Goal: Information Seeking & Learning: Find specific fact

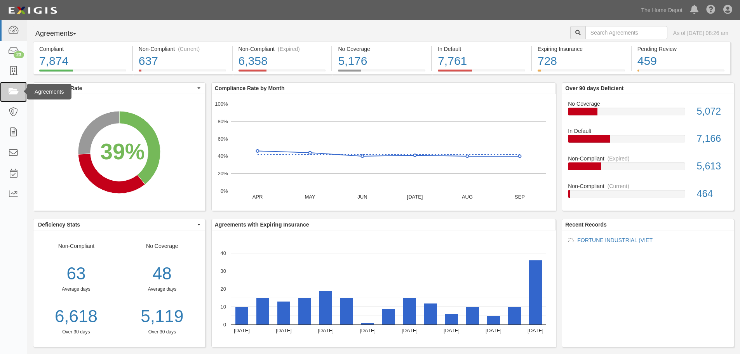
click at [15, 95] on icon at bounding box center [13, 91] width 11 height 9
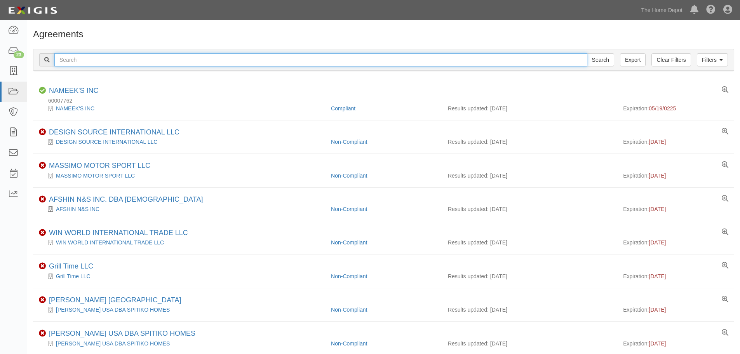
click at [206, 59] on input "text" at bounding box center [320, 59] width 533 height 13
type input "fortune industrial"
click at [587, 53] on input "Search" at bounding box center [600, 59] width 27 height 13
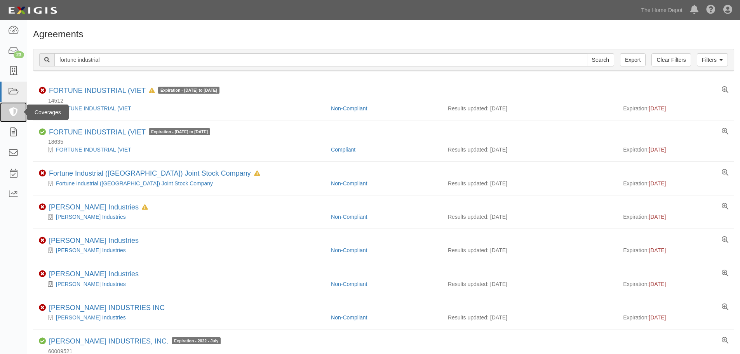
click at [12, 113] on icon at bounding box center [13, 112] width 11 height 9
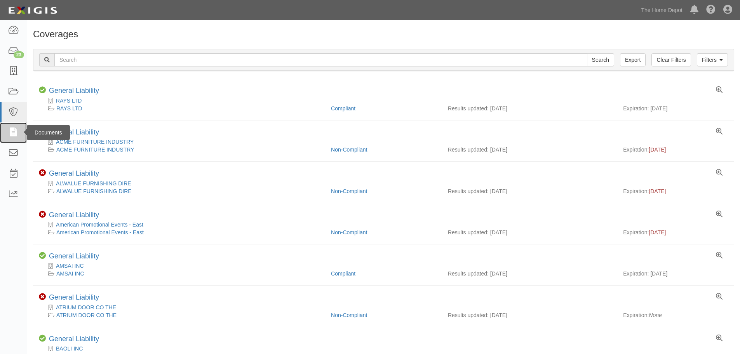
click at [12, 129] on icon at bounding box center [13, 132] width 11 height 9
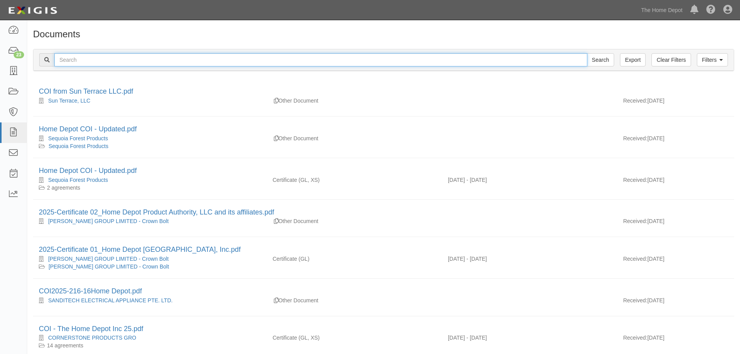
click at [139, 58] on input "text" at bounding box center [320, 59] width 533 height 13
type input "fortune industrial"
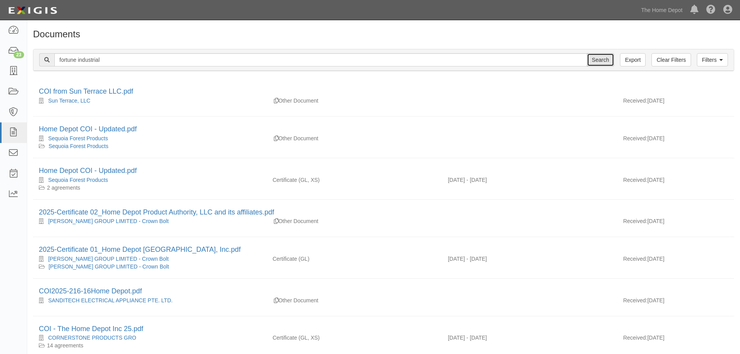
click at [606, 56] on input "Search" at bounding box center [600, 59] width 27 height 13
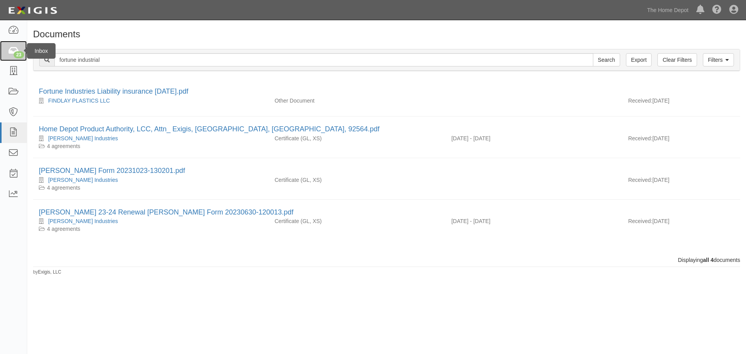
click at [12, 48] on icon at bounding box center [13, 51] width 11 height 9
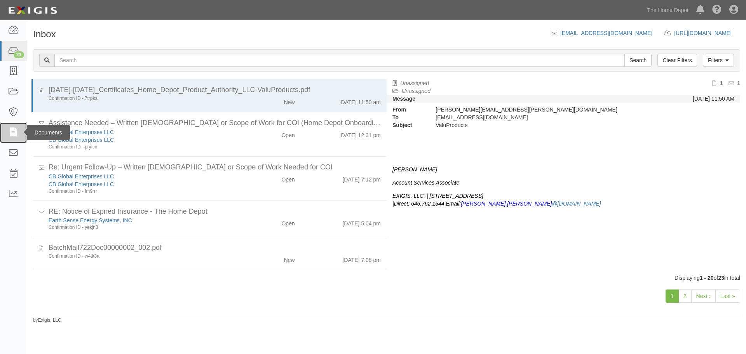
click at [14, 128] on icon at bounding box center [13, 132] width 11 height 9
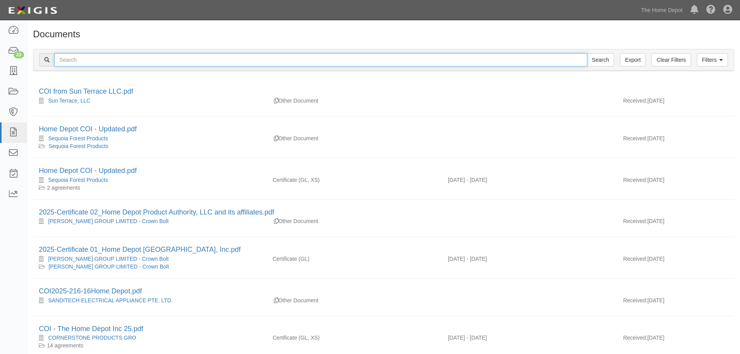
click at [89, 57] on input "text" at bounding box center [320, 59] width 533 height 13
click at [243, 59] on input "text" at bounding box center [320, 59] width 533 height 13
type input "fortune"
click at [587, 53] on input "Search" at bounding box center [600, 59] width 27 height 13
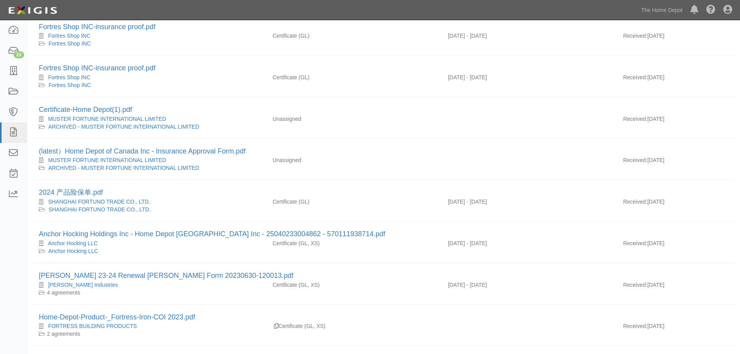
scroll to position [615, 0]
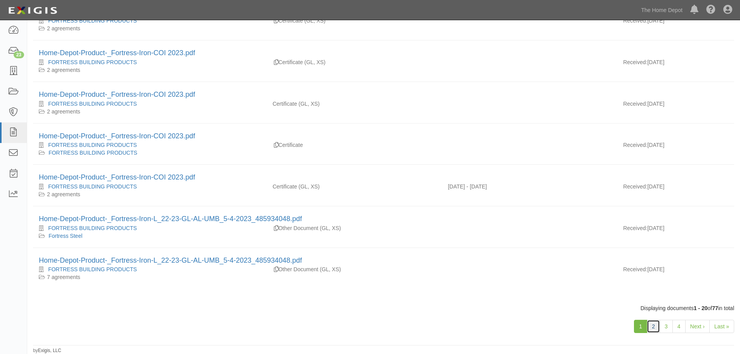
click at [656, 328] on link "2" at bounding box center [653, 326] width 13 height 13
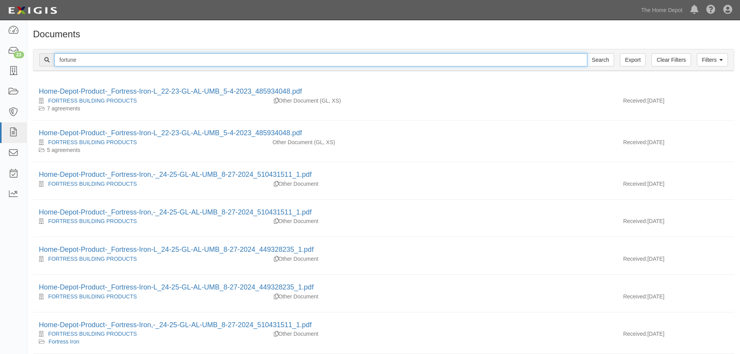
click at [86, 58] on input "fortune" at bounding box center [320, 59] width 533 height 13
type input "fortune industrial COI"
click at [587, 53] on input "Search" at bounding box center [600, 59] width 27 height 13
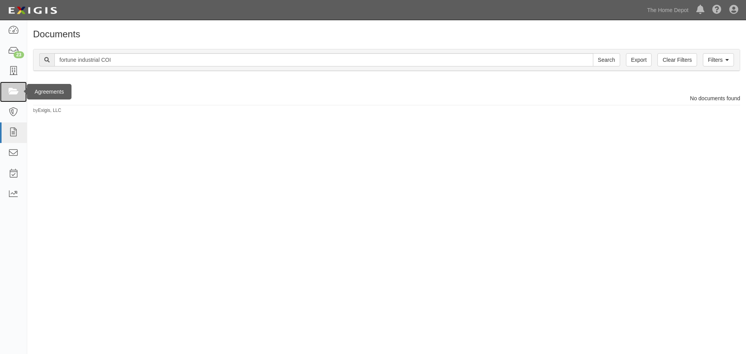
click at [14, 88] on icon at bounding box center [13, 91] width 11 height 9
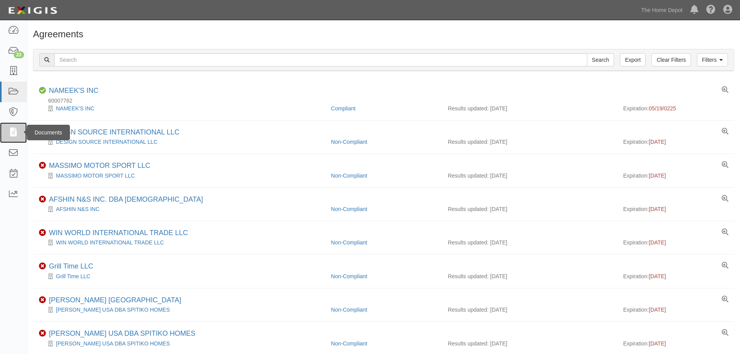
click at [14, 128] on icon at bounding box center [13, 132] width 11 height 9
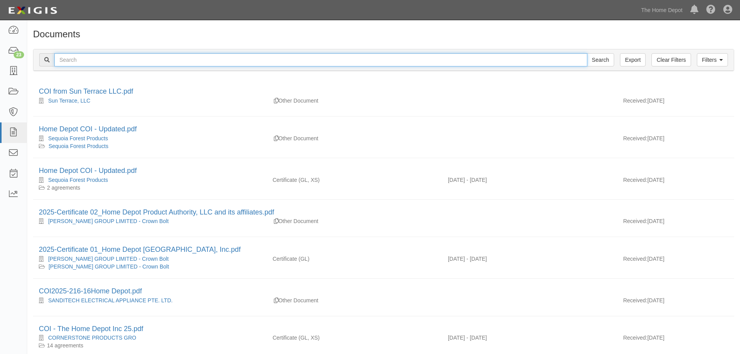
drag, startPoint x: 0, startPoint y: 0, endPoint x: 80, endPoint y: 57, distance: 98.1
click at [80, 57] on input "text" at bounding box center [320, 59] width 533 height 13
type input "fortune industrial coi"
click at [587, 53] on input "Search" at bounding box center [600, 59] width 27 height 13
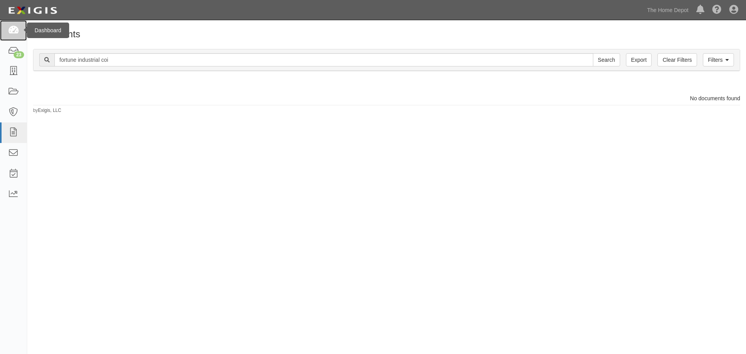
click at [12, 30] on icon at bounding box center [13, 30] width 11 height 9
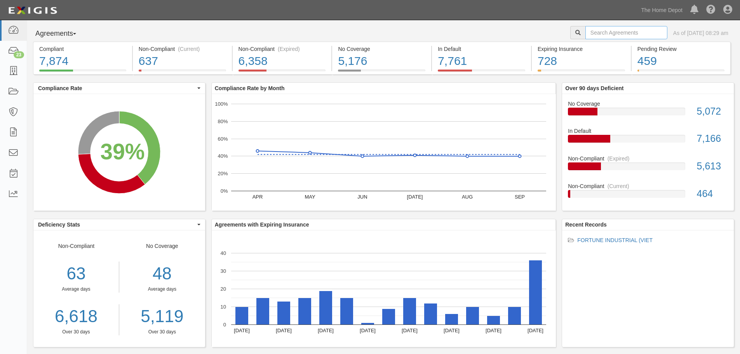
click at [613, 29] on input "text" at bounding box center [627, 32] width 82 height 13
type input "fortune industrial"
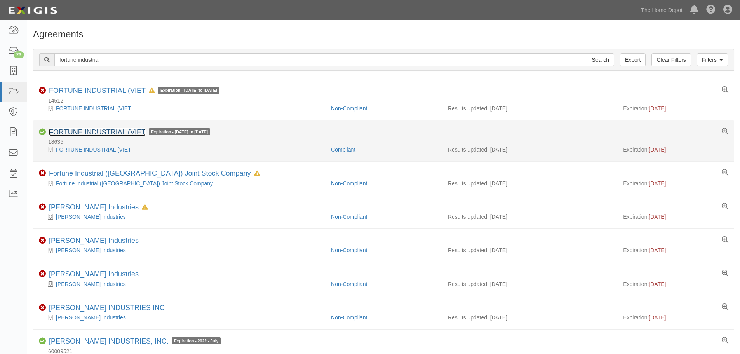
click at [90, 133] on link "FORTUNE INDUSTRIAL (VIET" at bounding box center [97, 132] width 97 height 8
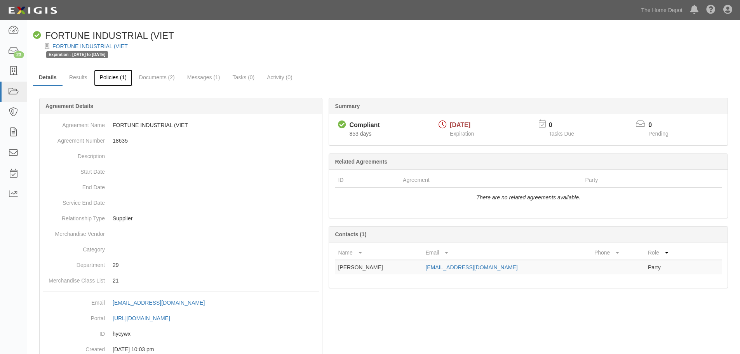
click at [102, 77] on link "Policies (1)" at bounding box center [113, 78] width 38 height 17
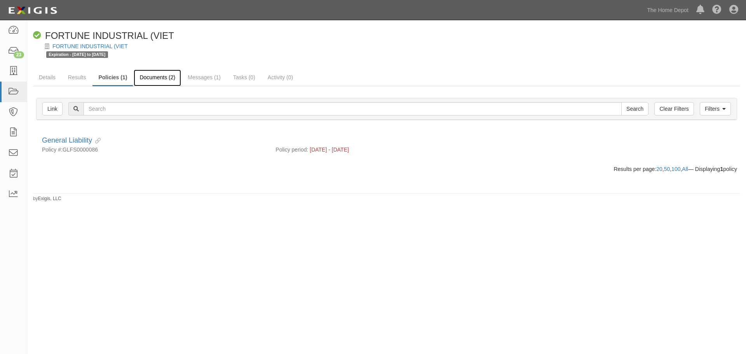
click at [159, 75] on link "Documents (2)" at bounding box center [157, 78] width 47 height 17
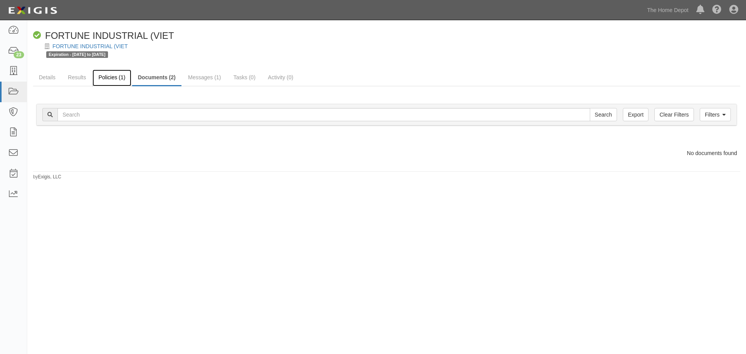
click at [112, 80] on link "Policies (1)" at bounding box center [112, 78] width 38 height 17
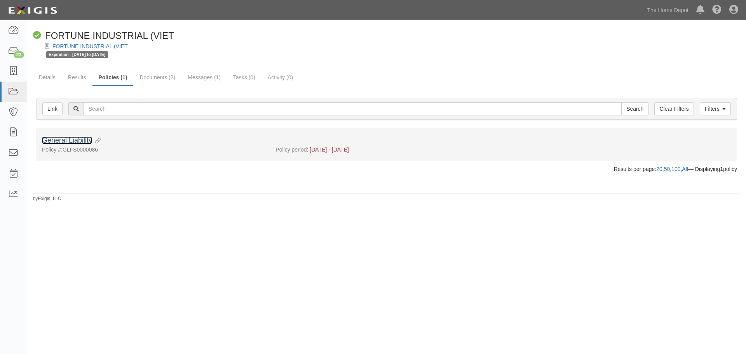
click at [72, 144] on link "General Liability" at bounding box center [67, 140] width 50 height 8
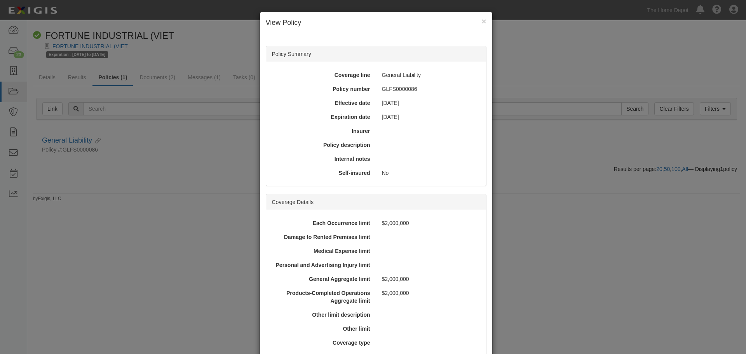
scroll to position [190, 0]
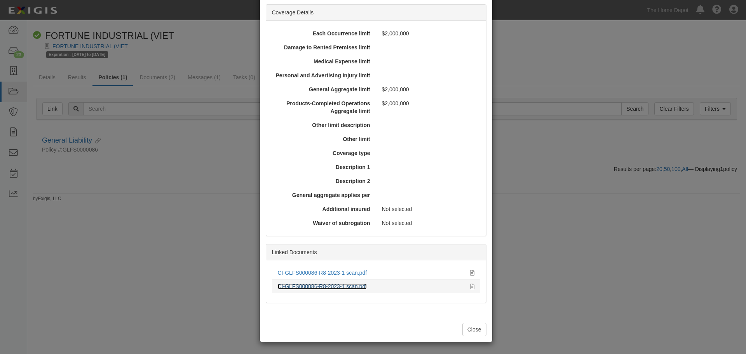
click at [328, 287] on link "CI-GLFS000086-R8-2023-1 scan.pdf" at bounding box center [322, 286] width 89 height 6
